Goal: Entertainment & Leisure: Browse casually

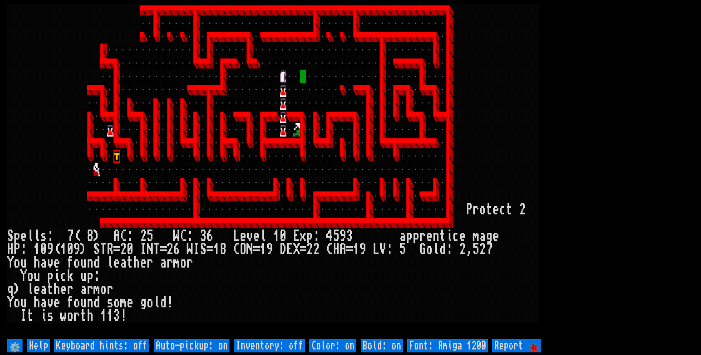
click at [194, 345] on off "Auto-pickup: on" at bounding box center [192, 345] width 76 height 13
type off "Auto-pickup: off"
